Goal: Navigation & Orientation: Understand site structure

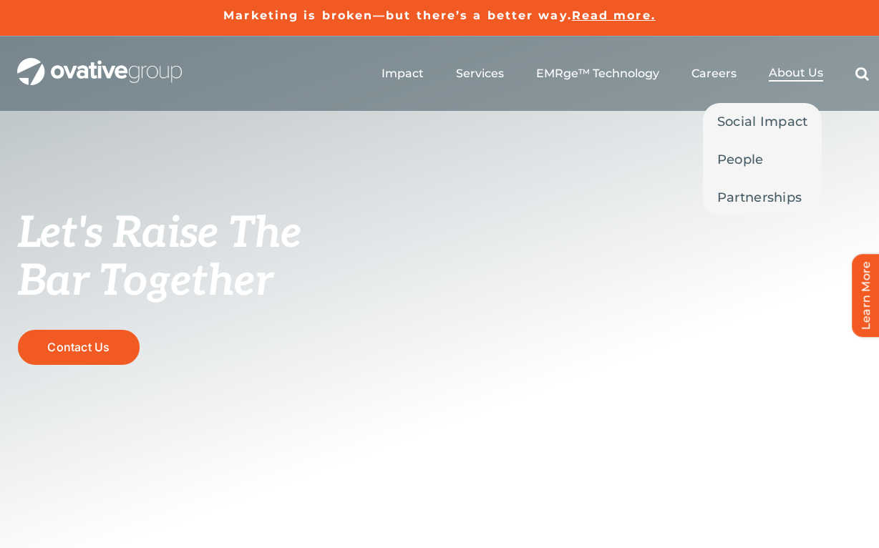
click at [782, 78] on span "About Us" at bounding box center [796, 73] width 54 height 14
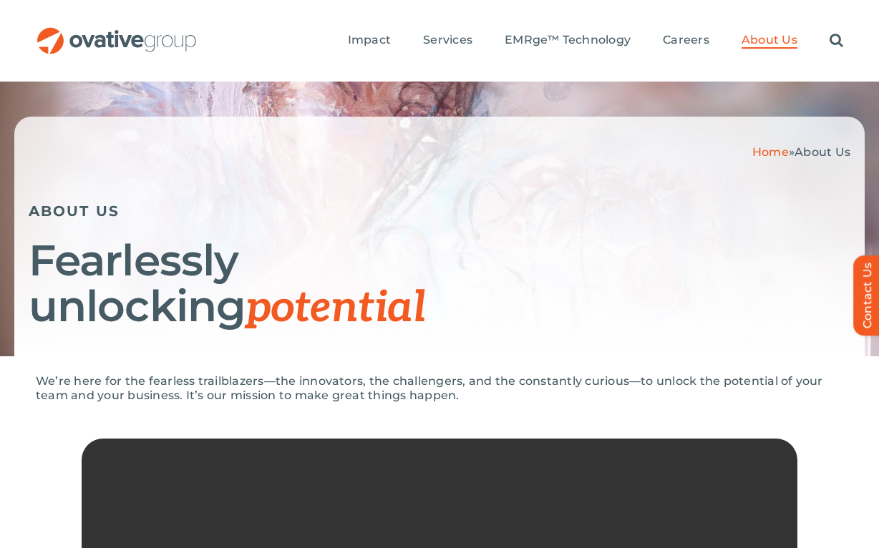
scroll to position [13, 0]
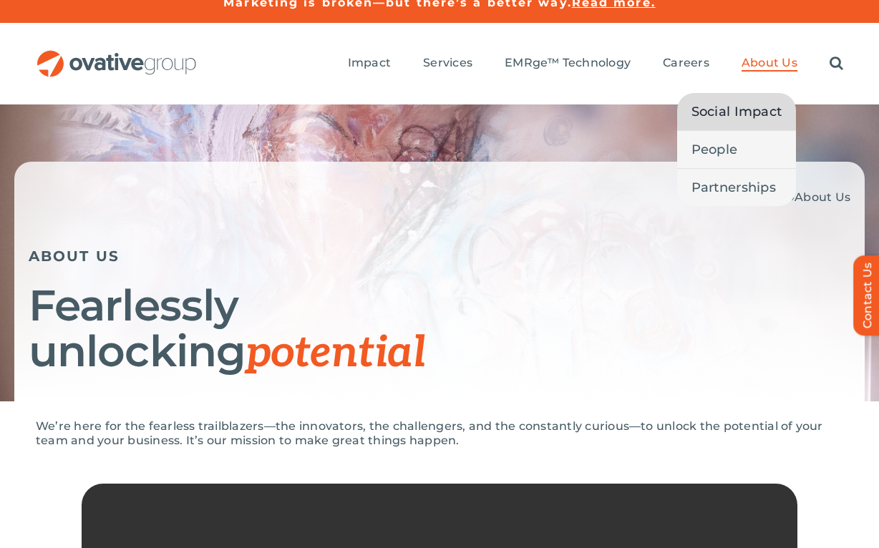
click at [754, 117] on span "Social Impact" at bounding box center [737, 112] width 91 height 20
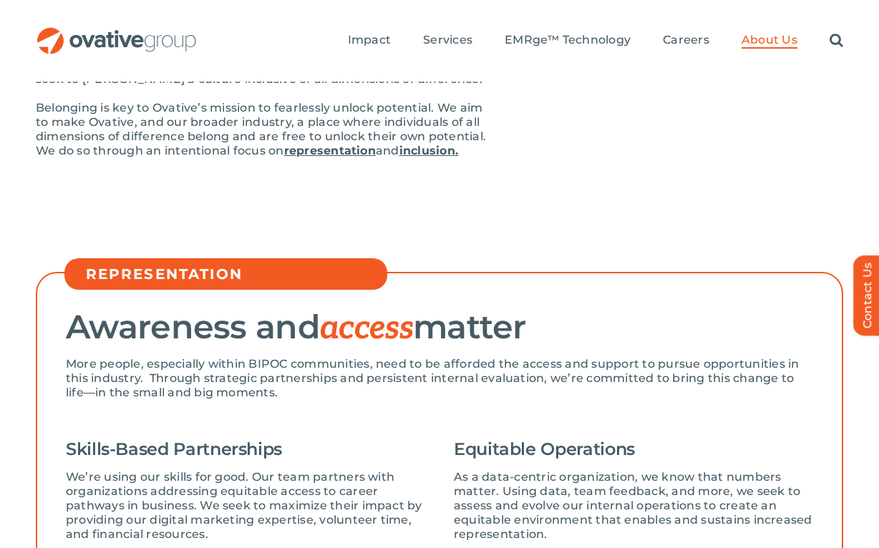
scroll to position [299, 0]
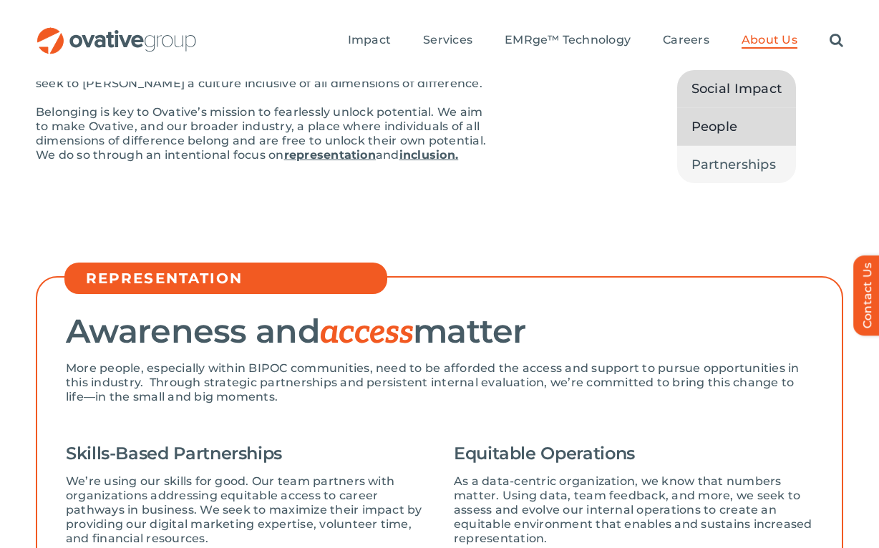
click at [742, 117] on link "People" at bounding box center [737, 126] width 120 height 37
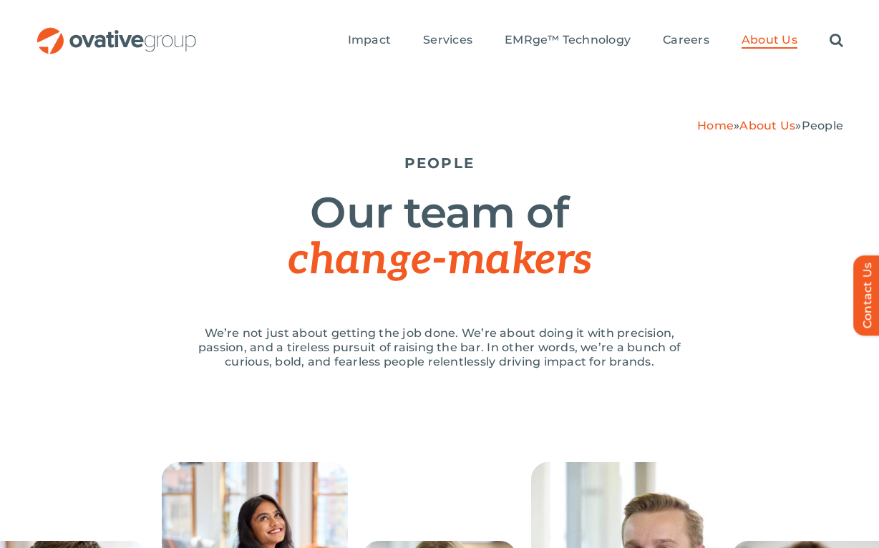
scroll to position [57, 0]
